Goal: Task Accomplishment & Management: Manage account settings

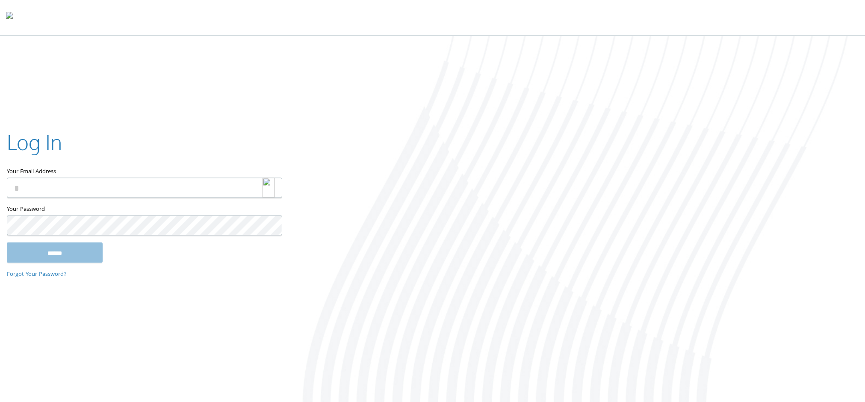
click at [269, 191] on img at bounding box center [269, 188] width 12 height 20
click at [174, 192] on input "Your Email Address" at bounding box center [144, 188] width 275 height 20
click at [266, 189] on img at bounding box center [269, 188] width 12 height 20
type input "**********"
click at [272, 189] on div at bounding box center [273, 188] width 20 height 20
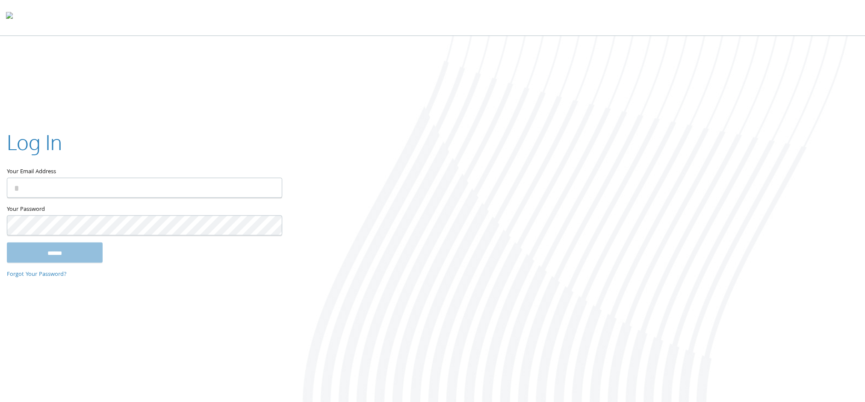
click at [151, 192] on input "Your Email Address" at bounding box center [144, 188] width 275 height 20
click at [268, 187] on img at bounding box center [269, 188] width 12 height 20
drag, startPoint x: 586, startPoint y: 108, endPoint x: 301, endPoint y: 189, distance: 296.5
click at [582, 110] on div at bounding box center [576, 220] width 577 height 368
click at [272, 180] on div "Your Email Address" at bounding box center [144, 166] width 275 height 77
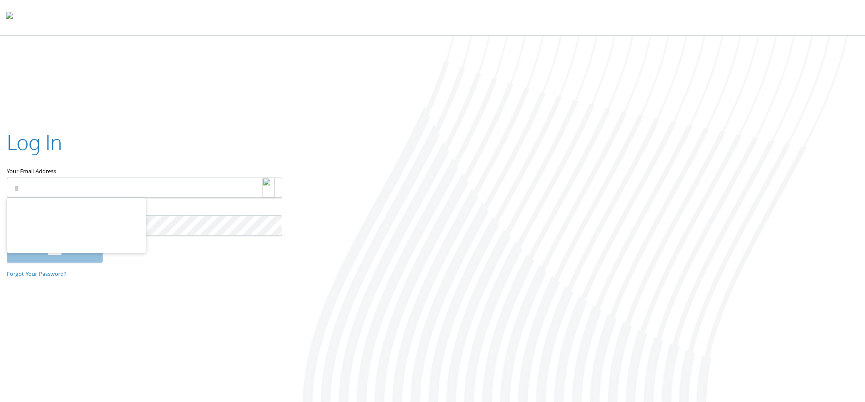
type input "**********"
